Goal: Navigation & Orientation: Find specific page/section

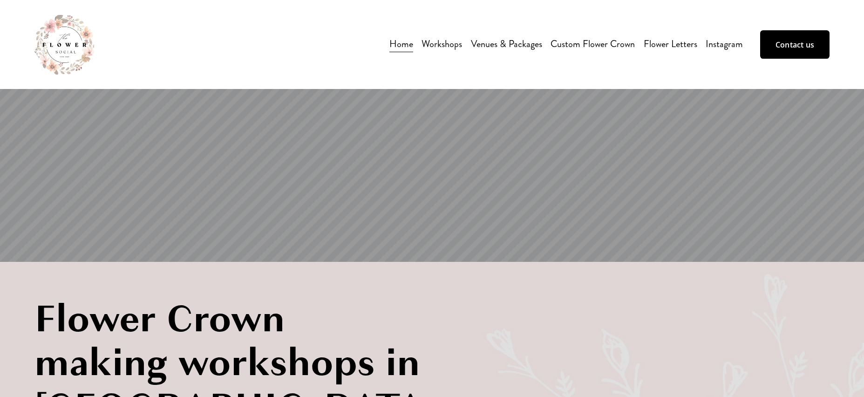
click at [492, 44] on link "Venues & Packages" at bounding box center [506, 44] width 71 height 17
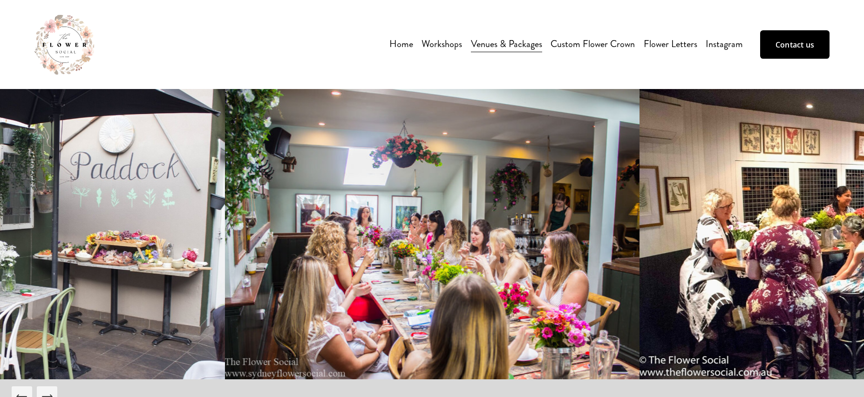
click at [576, 43] on link "Custom Flower Crown" at bounding box center [593, 44] width 84 height 17
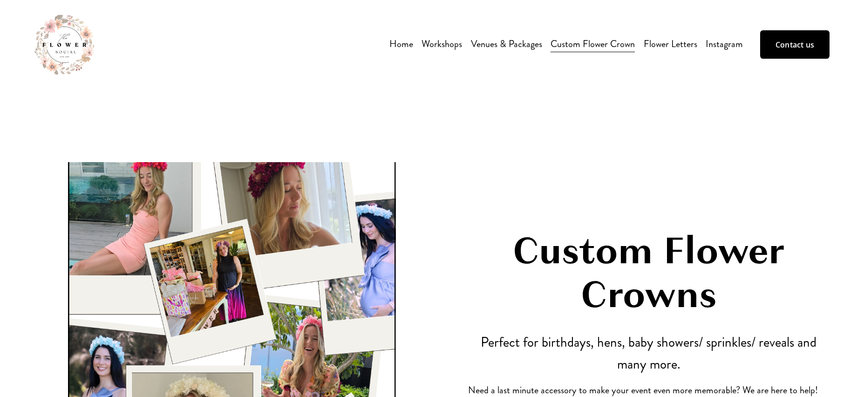
click at [663, 45] on link "Flower Letters" at bounding box center [671, 44] width 54 height 17
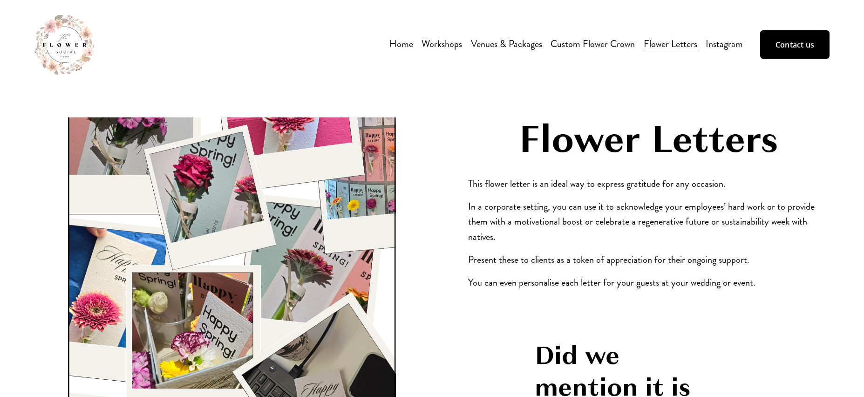
click at [397, 44] on link "Home" at bounding box center [402, 44] width 24 height 17
